Goal: Transaction & Acquisition: Purchase product/service

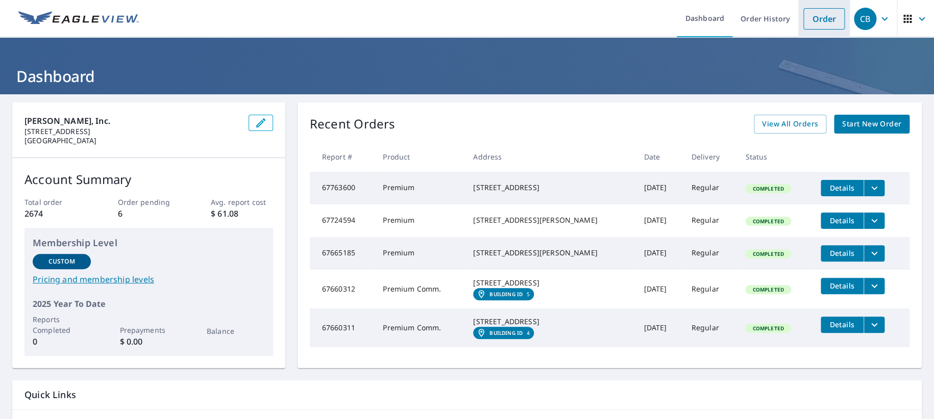
click at [816, 19] on link "Order" at bounding box center [823, 18] width 41 height 21
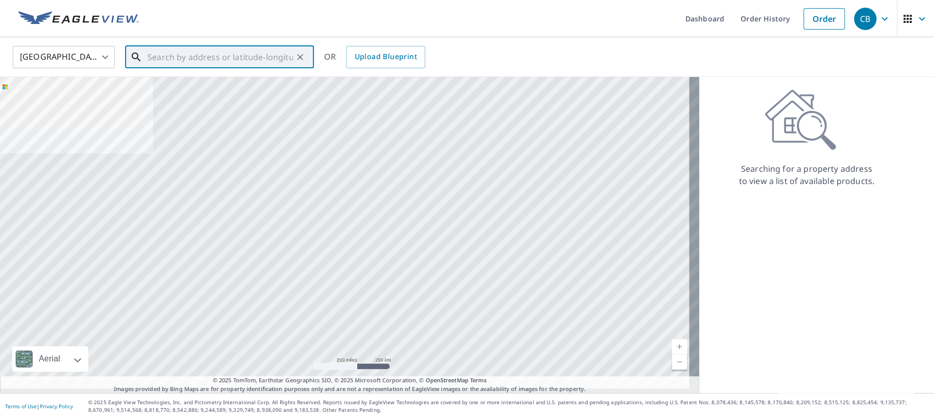
click at [255, 61] on input "text" at bounding box center [219, 57] width 145 height 29
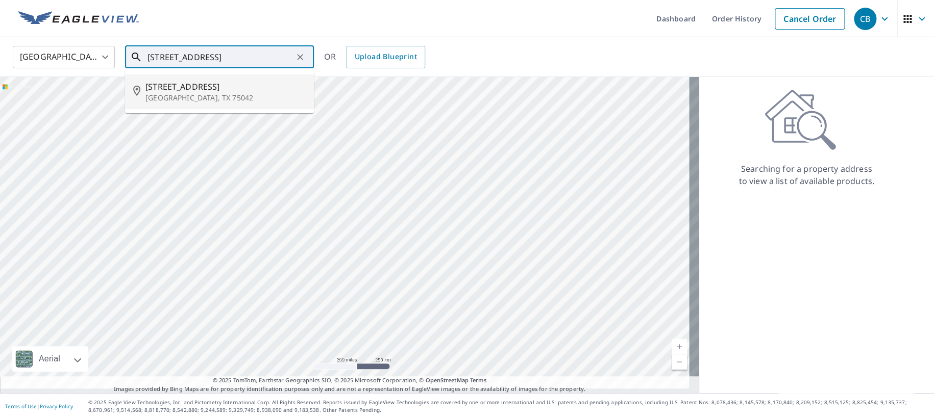
click at [171, 82] on span "[STREET_ADDRESS]" at bounding box center [225, 87] width 160 height 12
type input "[STREET_ADDRESS]"
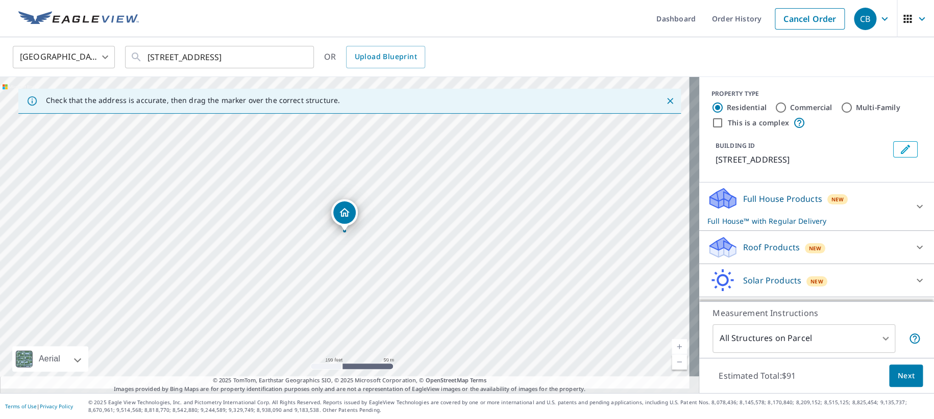
click at [767, 254] on p "Roof Products" at bounding box center [771, 247] width 57 height 12
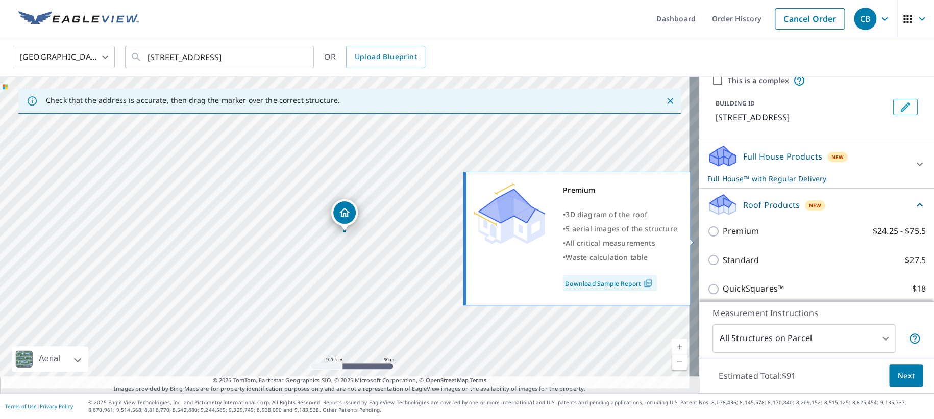
click at [708, 237] on input "Premium $24.25 - $75.5" at bounding box center [714, 231] width 15 height 12
checkbox input "true"
checkbox input "false"
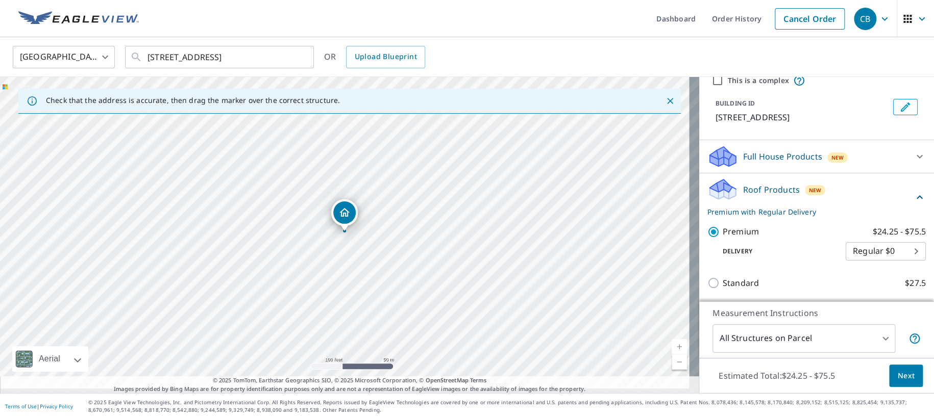
click at [897, 372] on span "Next" at bounding box center [905, 376] width 17 height 13
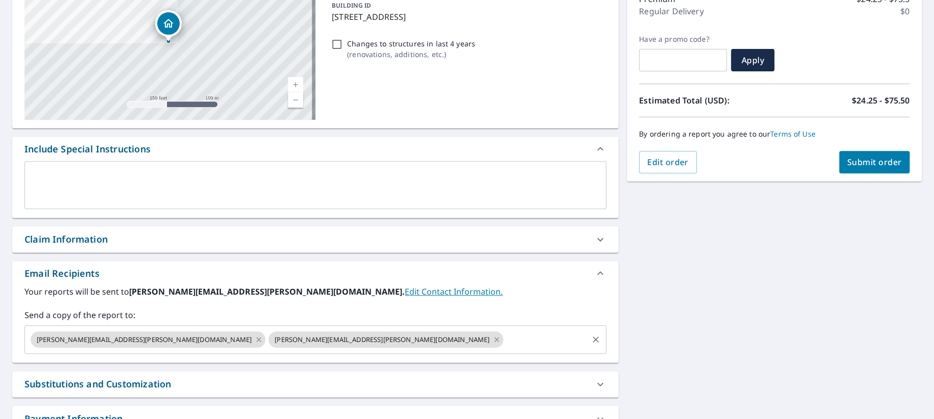
scroll to position [170, 0]
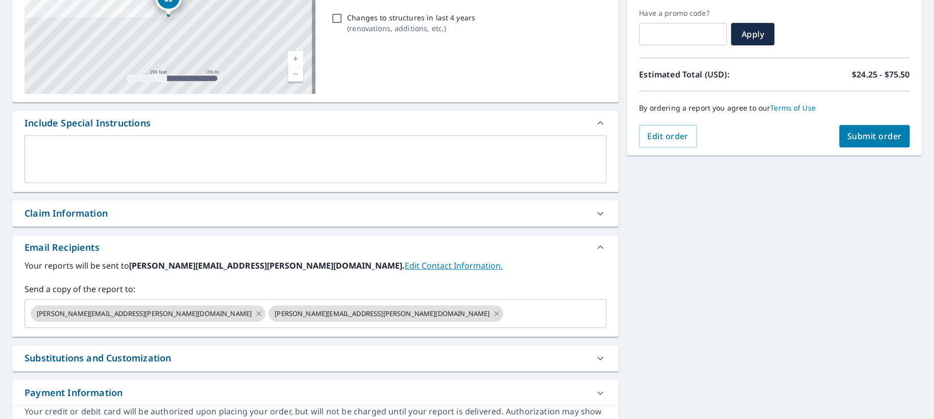
click at [92, 220] on div "Claim Information" at bounding box center [65, 214] width 83 height 14
checkbox input "true"
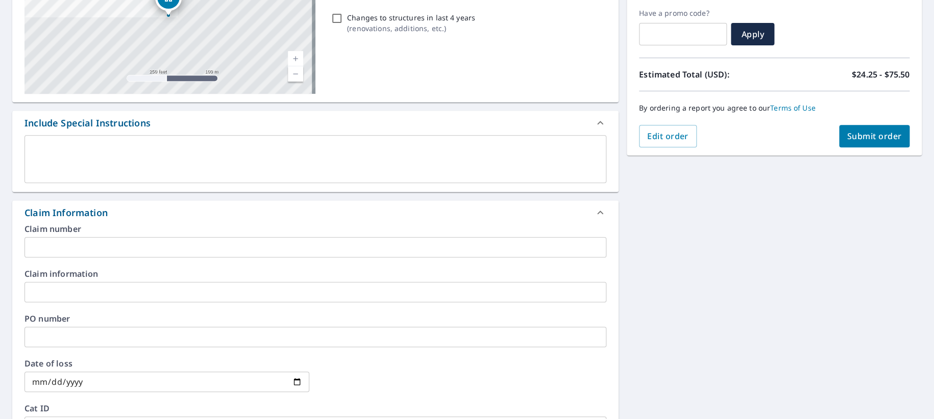
click at [71, 258] on input "text" at bounding box center [315, 247] width 582 height 20
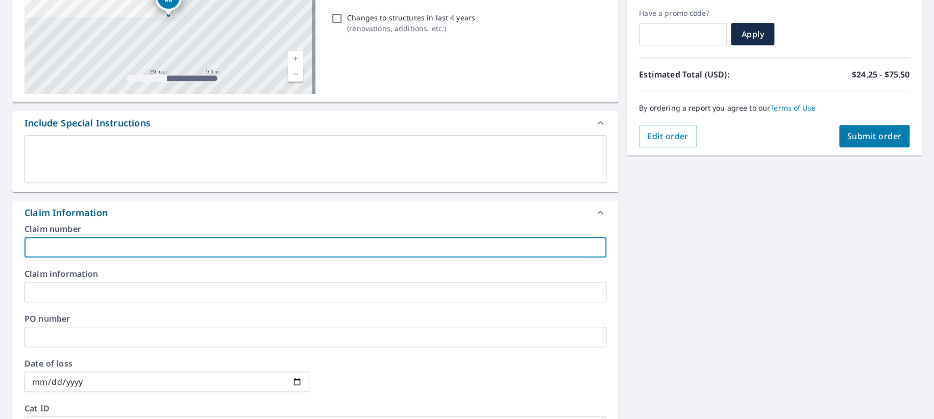
type input "1"
checkbox input "true"
type input "10"
checkbox input "true"
type input "106"
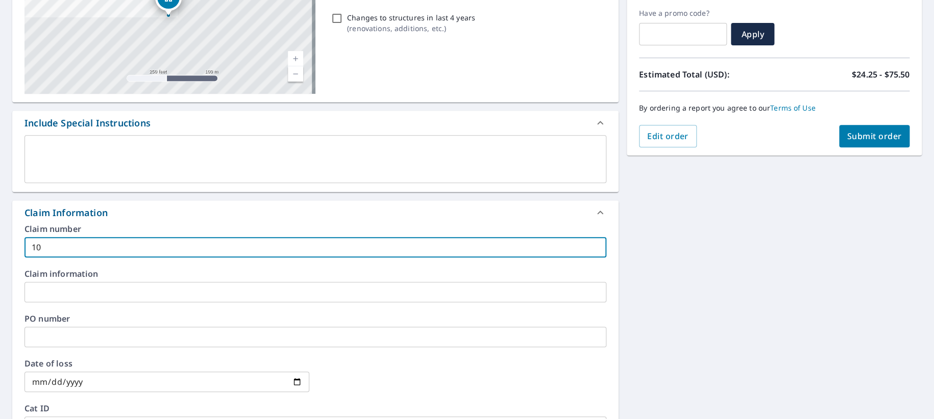
checkbox input "true"
type input "1063"
checkbox input "true"
type input "10636"
checkbox input "true"
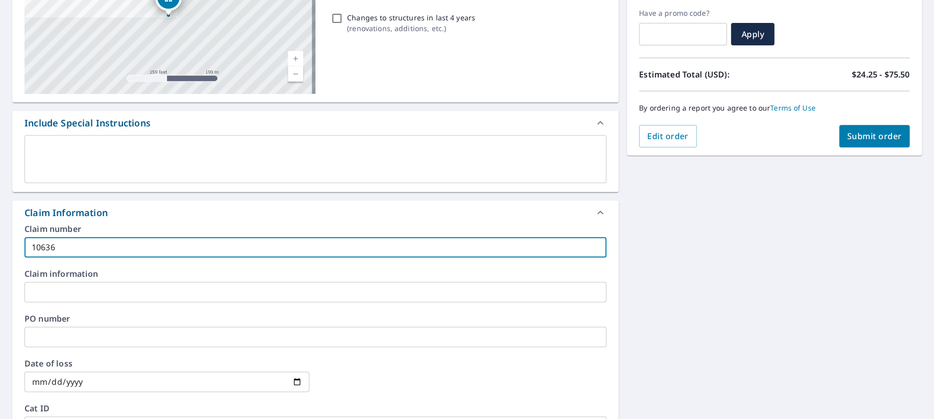
type input "106361"
checkbox input "true"
type input "1063614"
checkbox input "true"
type input "1063614"
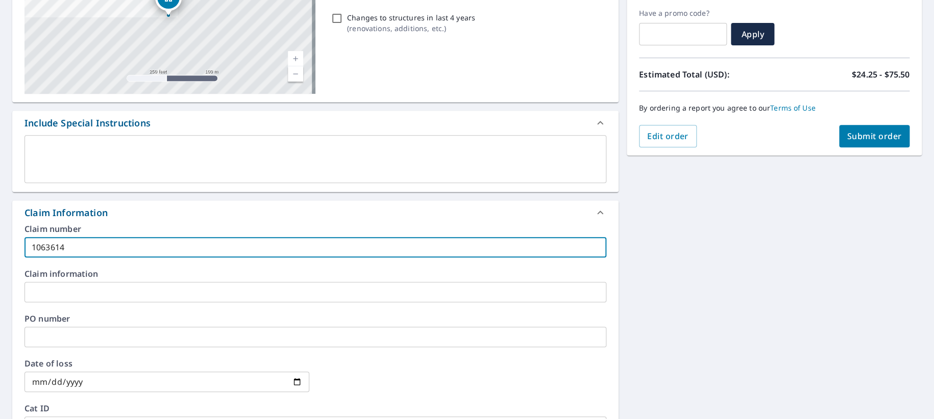
checkbox input "true"
type input "1063614"
checkbox input "true"
type input "1063614 2"
checkbox input "true"
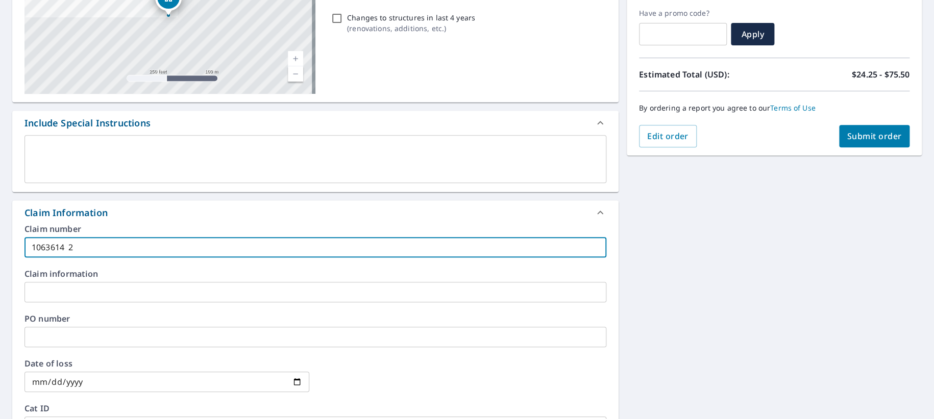
type input "1063614 20"
checkbox input "true"
type input "1063614 202"
checkbox input "true"
type input "1063614 2025"
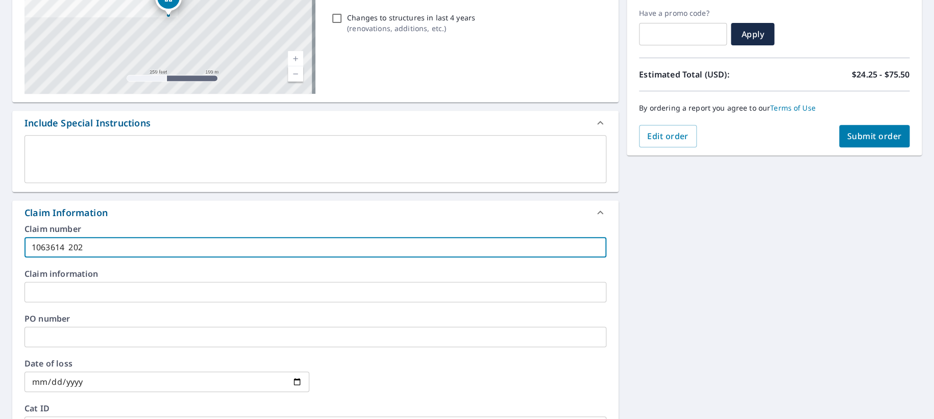
checkbox input "true"
type input "1063614 2025-"
checkbox input "true"
type input "1063614 2025-3"
checkbox input "true"
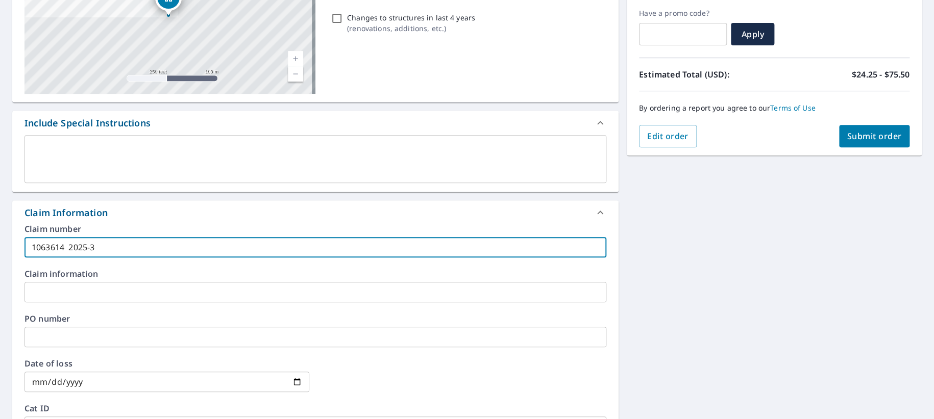
type input "1063614 2025-37"
checkbox input "true"
type input "1063614 2025-372"
checkbox input "true"
type input "1063614 [DATE]-3728"
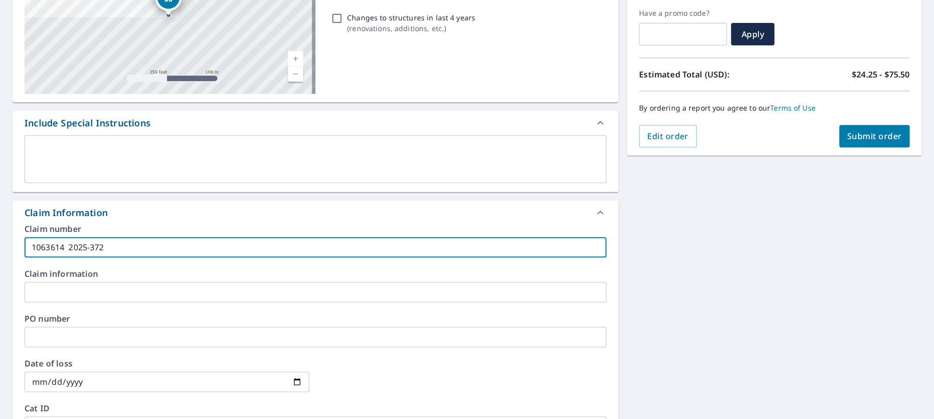
checkbox input "true"
type input "1063614 [DATE]-3728"
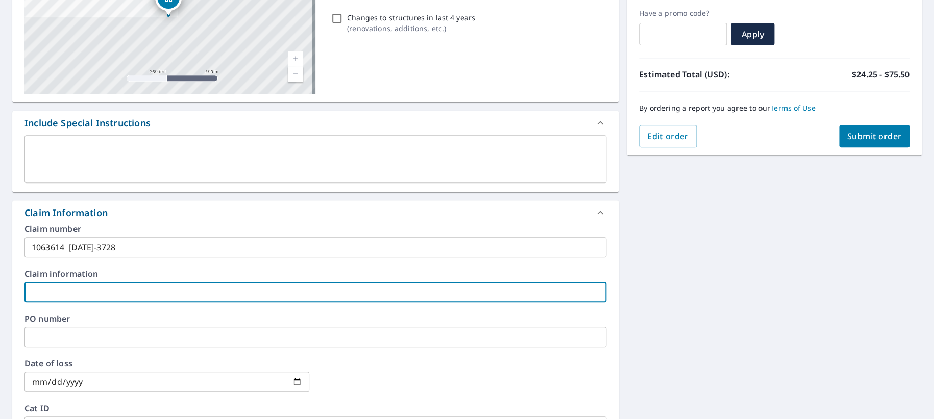
click at [70, 303] on input "text" at bounding box center [315, 292] width 582 height 20
type input "N"
checkbox input "true"
type input "[PERSON_NAME]"
checkbox input "true"
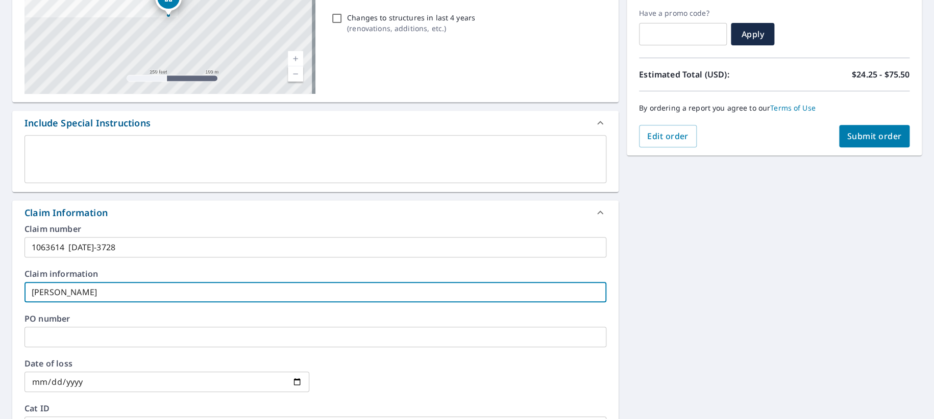
type input "Ngu"
checkbox input "true"
type input "[PERSON_NAME]"
checkbox input "true"
type input "Nguye"
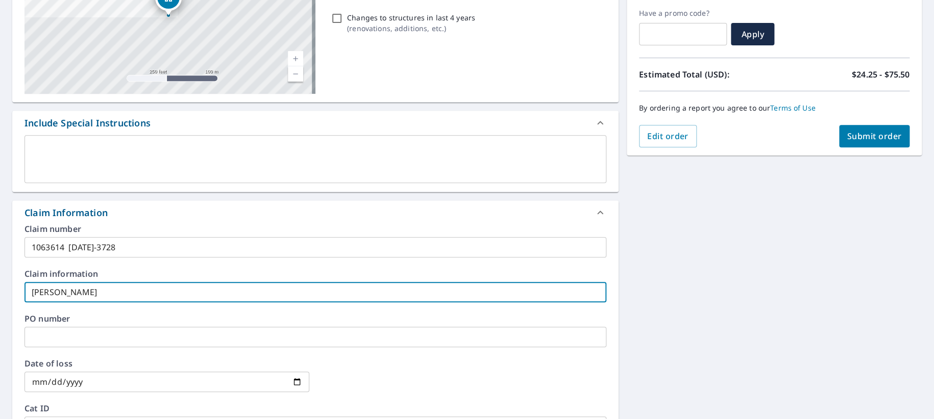
checkbox input "true"
type input "[PERSON_NAME]"
checkbox input "true"
type input "[PERSON_NAME],"
checkbox input "true"
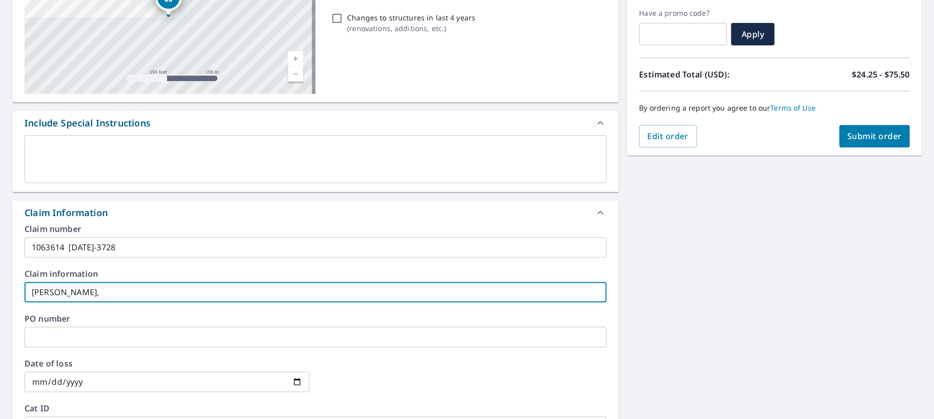
type input "[PERSON_NAME],"
checkbox input "true"
type input "[PERSON_NAME], N"
checkbox input "true"
type input "[PERSON_NAME], Nh"
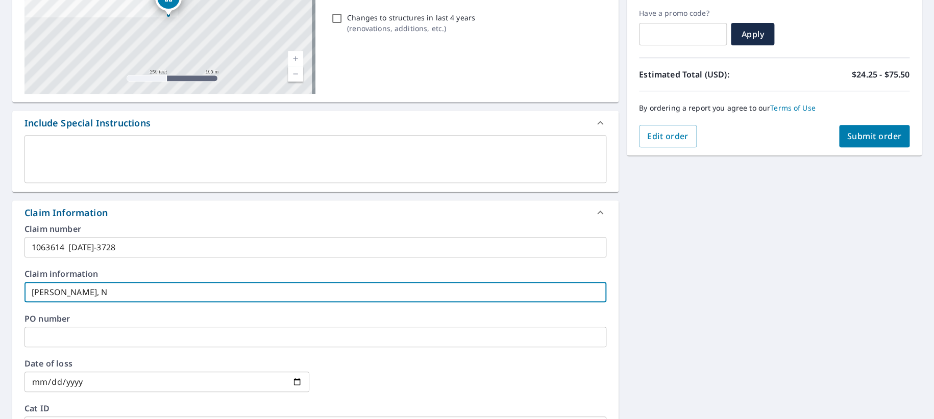
checkbox input "true"
type input "[PERSON_NAME]"
checkbox input "true"
type input "[PERSON_NAME]"
checkbox input "true"
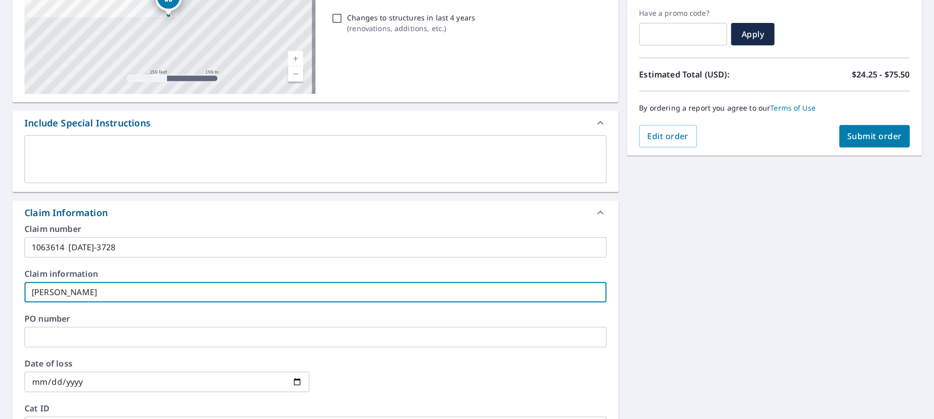
type input "[PERSON_NAME]"
click at [854, 134] on span "Submit order" at bounding box center [874, 136] width 55 height 11
checkbox input "true"
